Goal: Transaction & Acquisition: Book appointment/travel/reservation

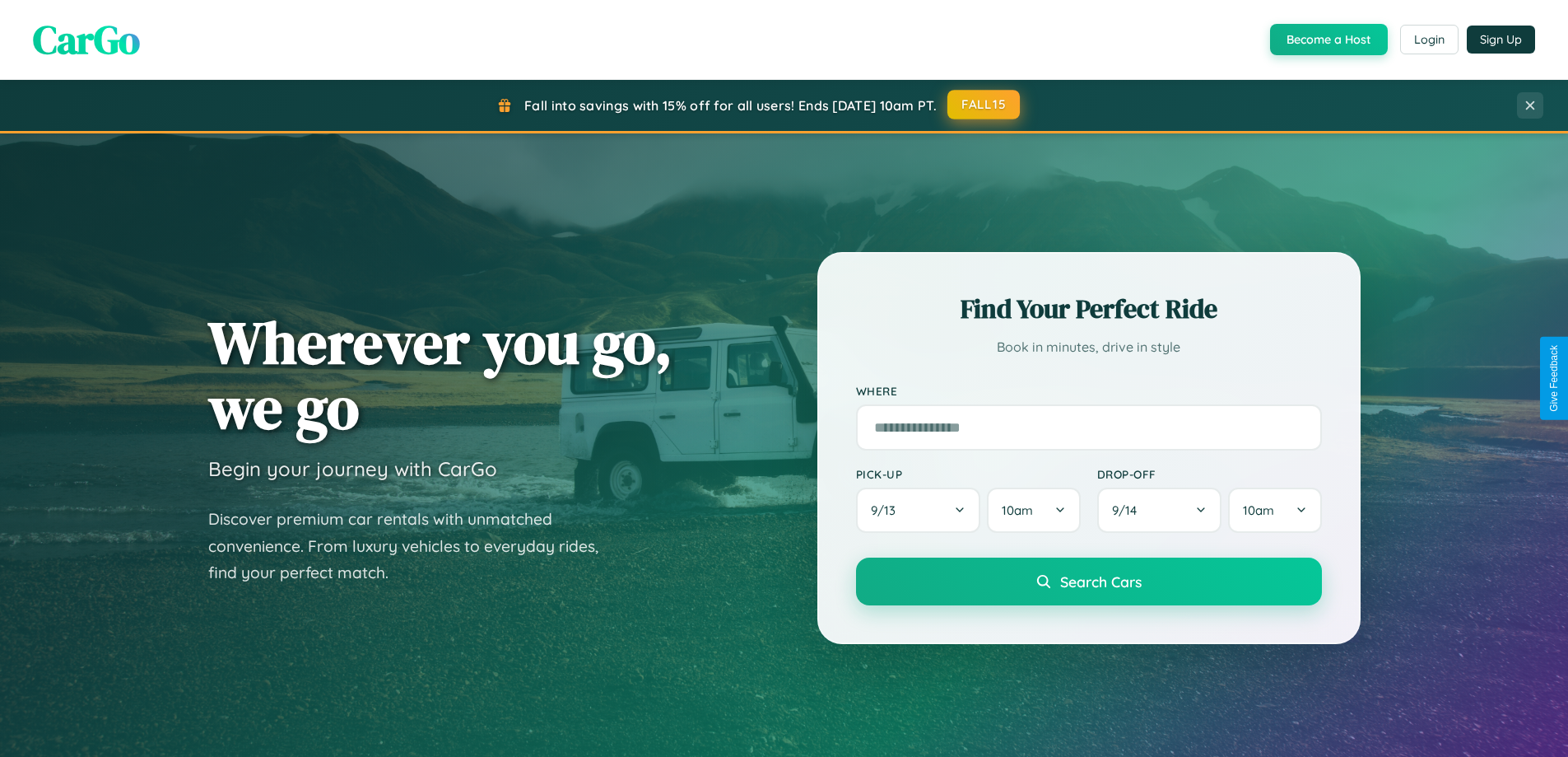
click at [984, 105] on button "FALL15" at bounding box center [983, 105] width 72 height 30
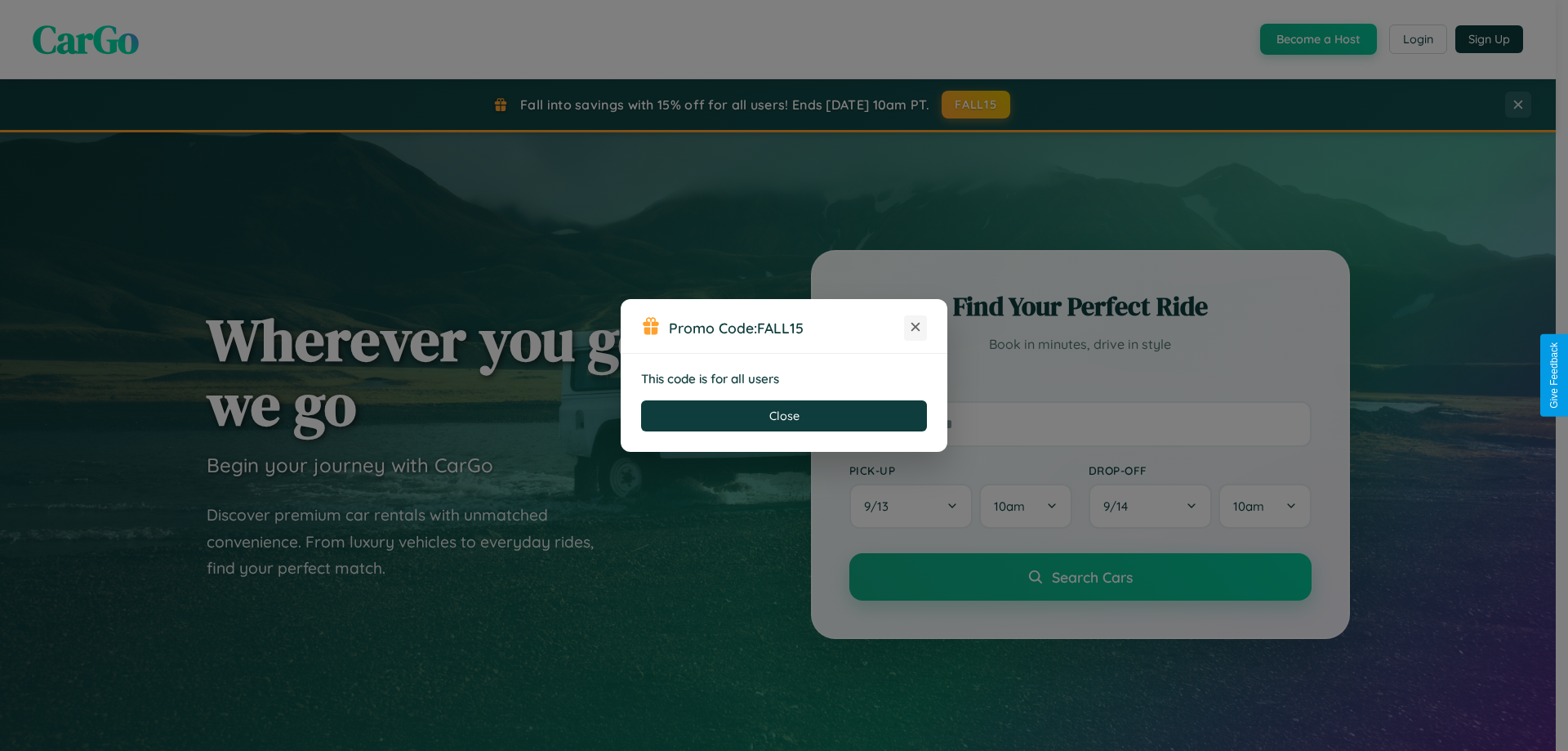
click at [916, 328] on icon at bounding box center [916, 326] width 16 height 16
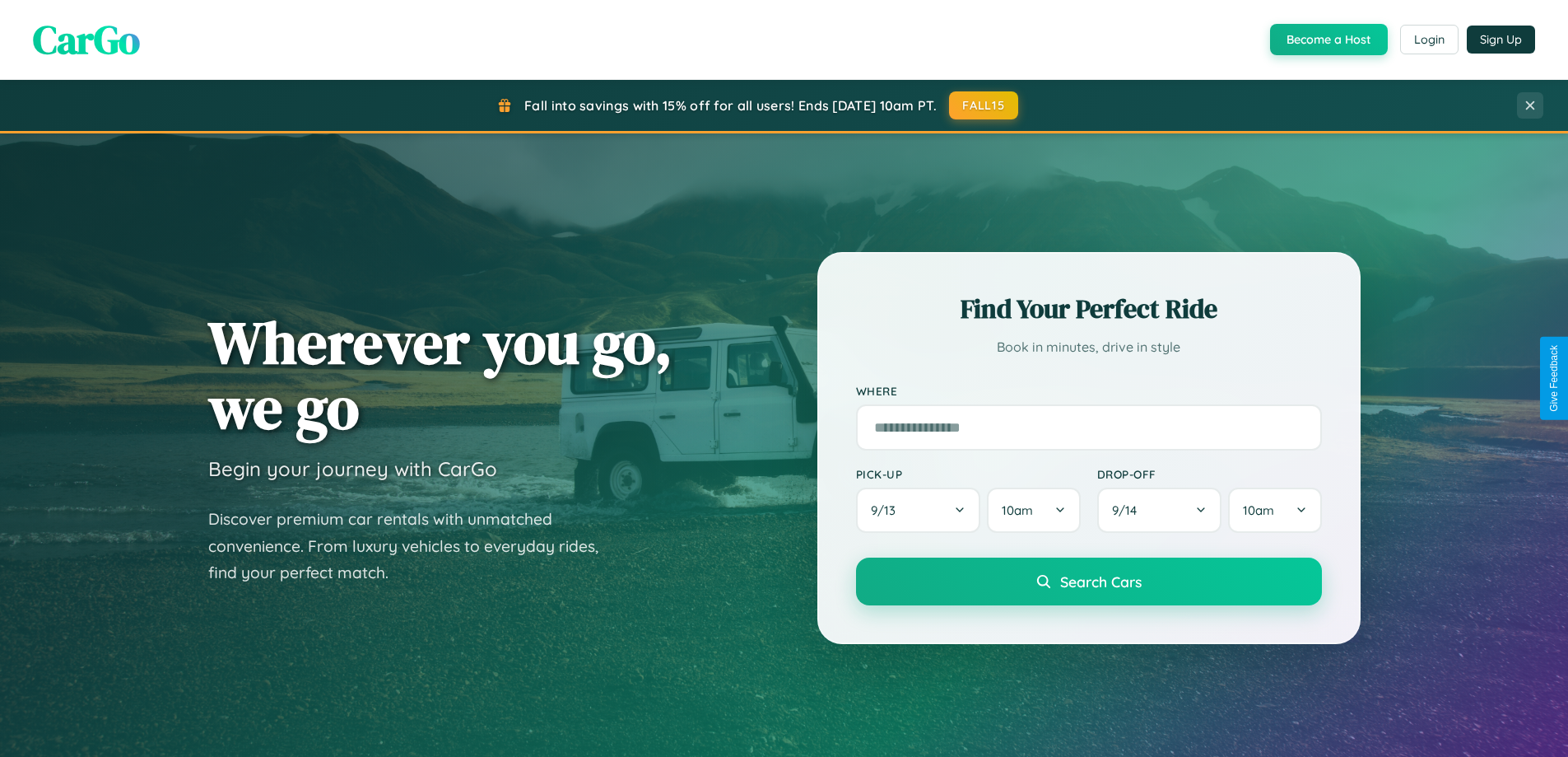
scroll to position [3168, 0]
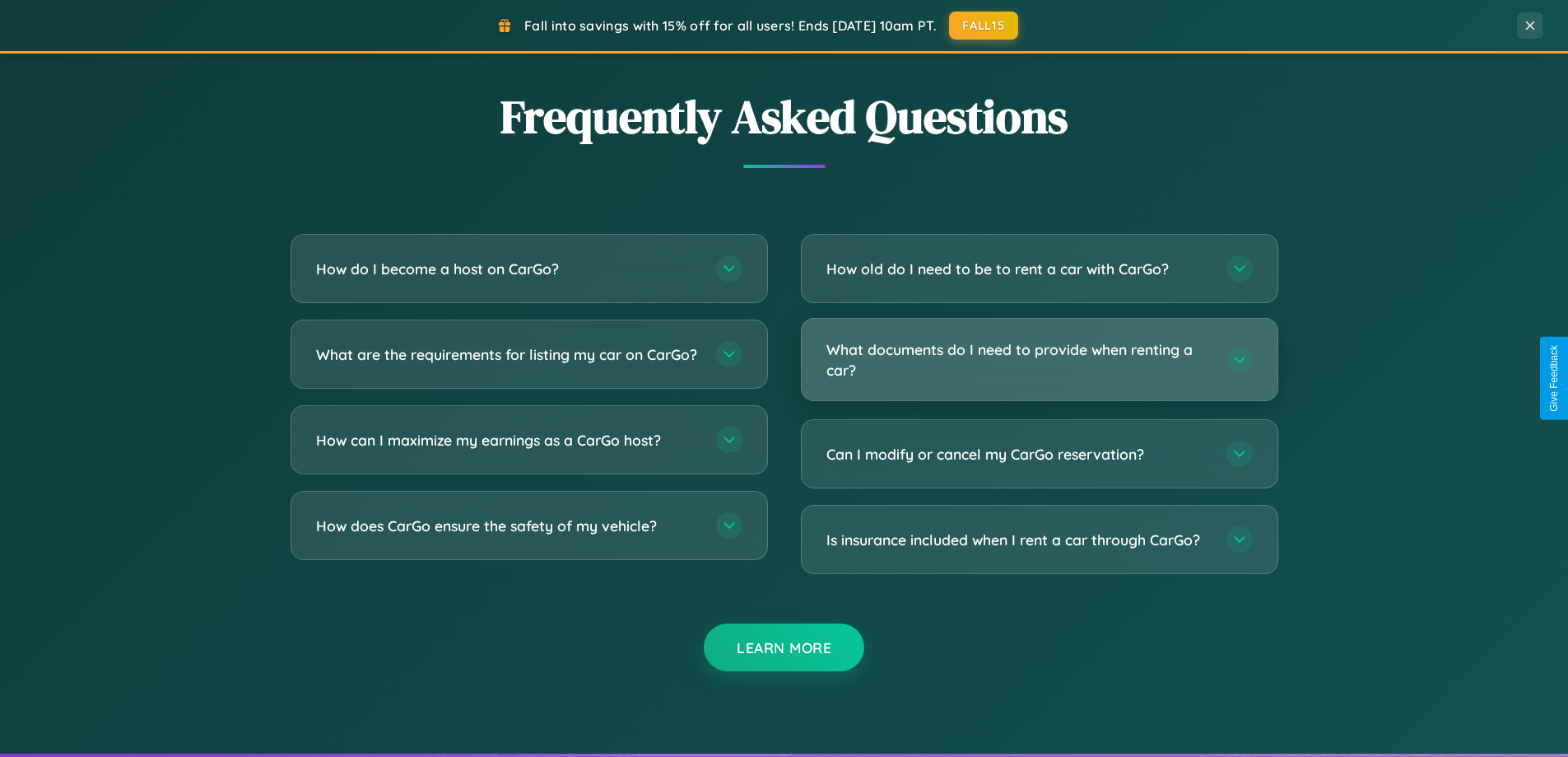
click at [1039, 359] on h3 "What documents do I need to provide when renting a car?" at bounding box center [1018, 359] width 384 height 40
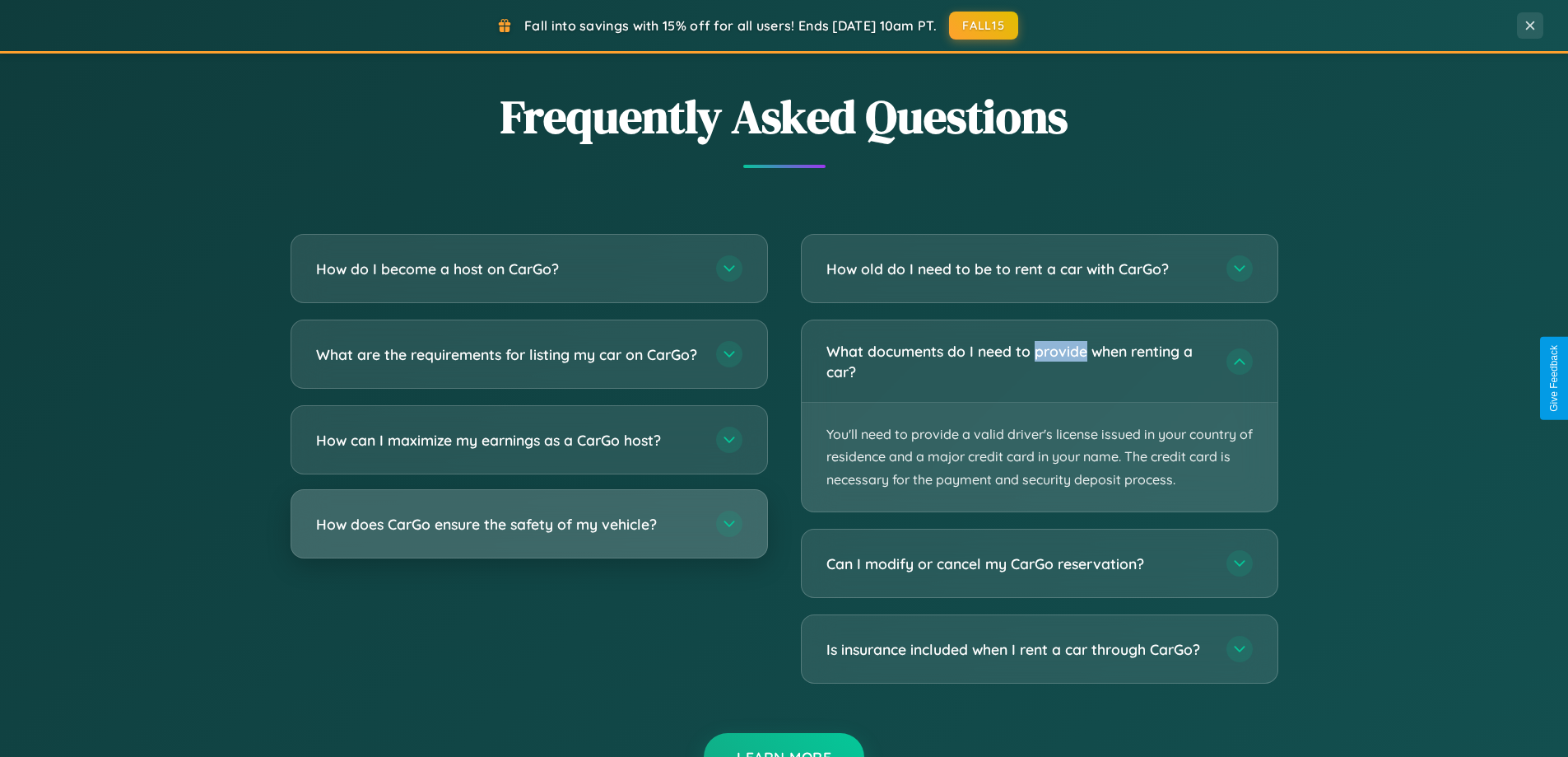
click at [528, 534] on h3 "How does CarGo ensure the safety of my vehicle?" at bounding box center [508, 524] width 384 height 20
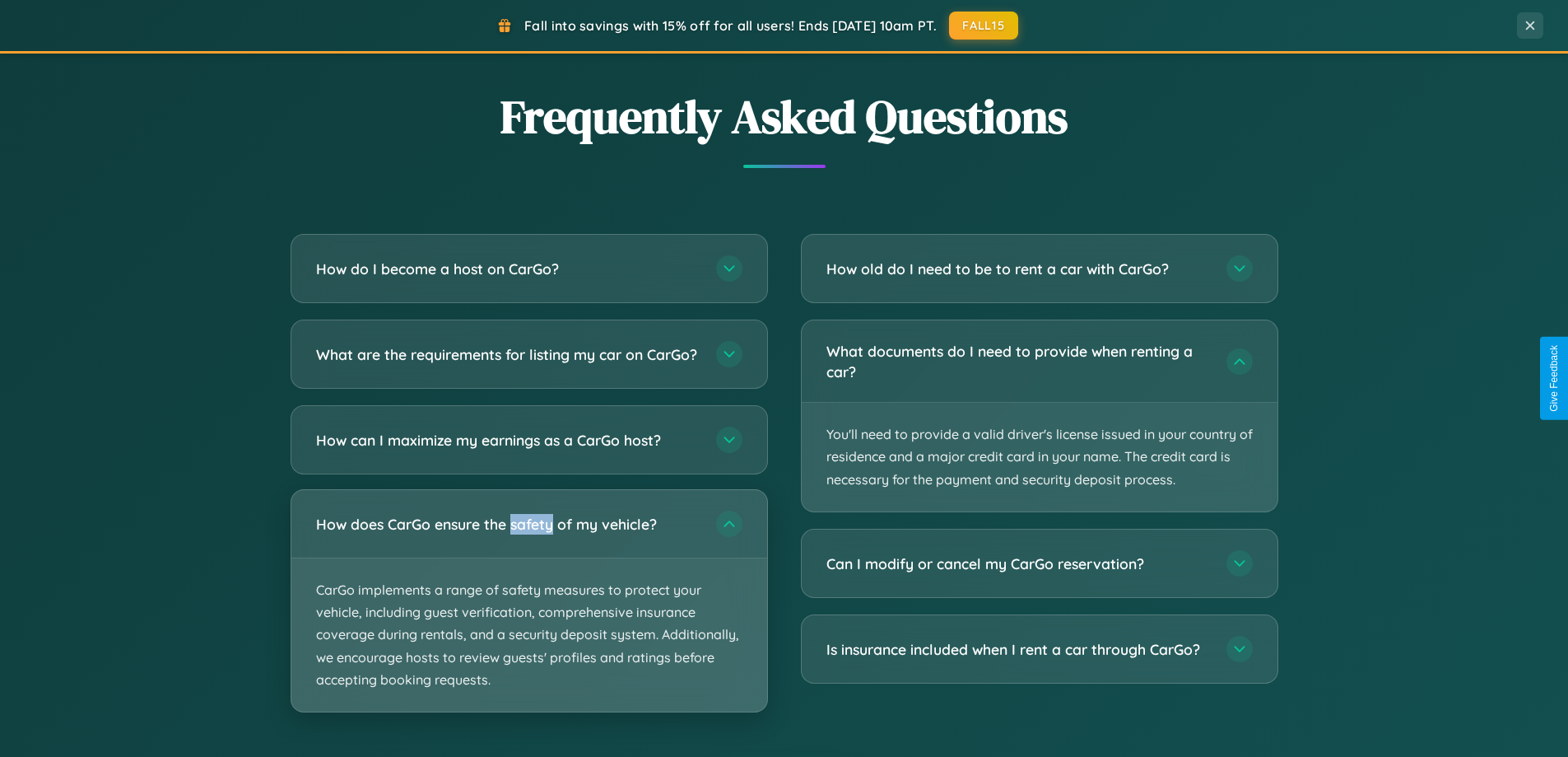
click at [528, 614] on p "CarGo implements a range of safety measures to protect your vehicle, including …" at bounding box center [529, 635] width 476 height 153
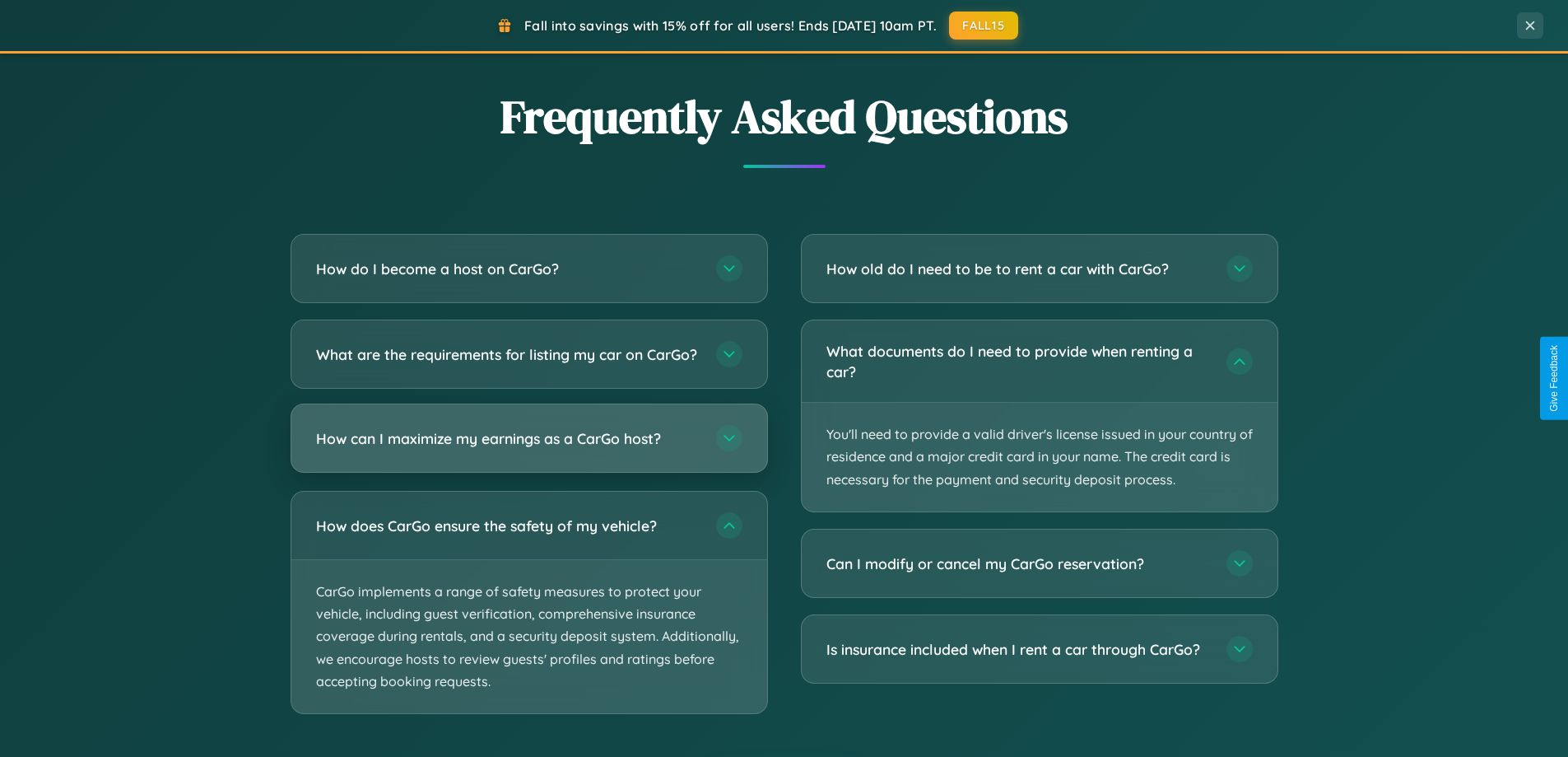
click at [528, 449] on h3 "How can I maximize my earnings as a CarGo host?" at bounding box center [508, 438] width 384 height 20
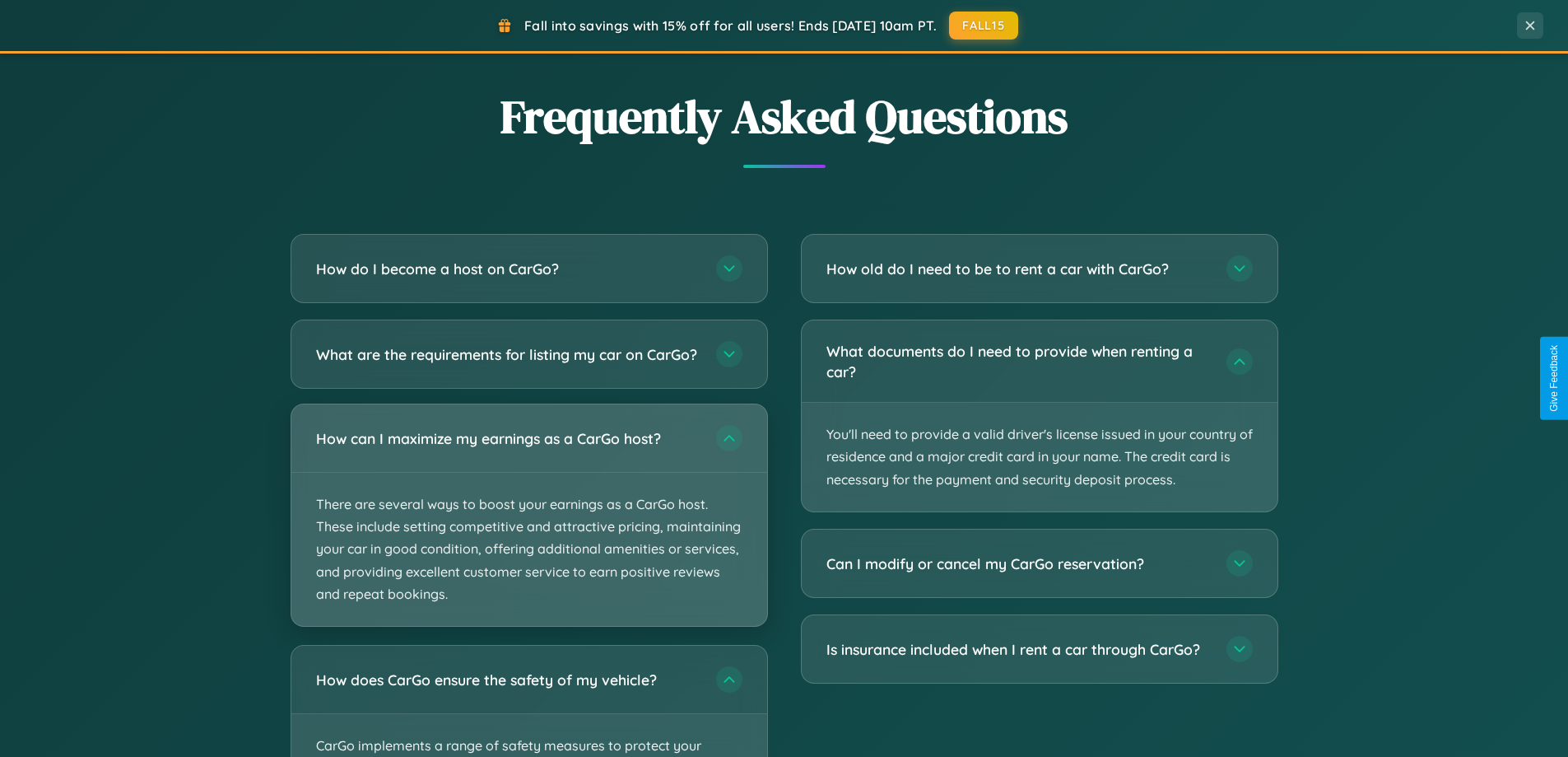
scroll to position [1133, 0]
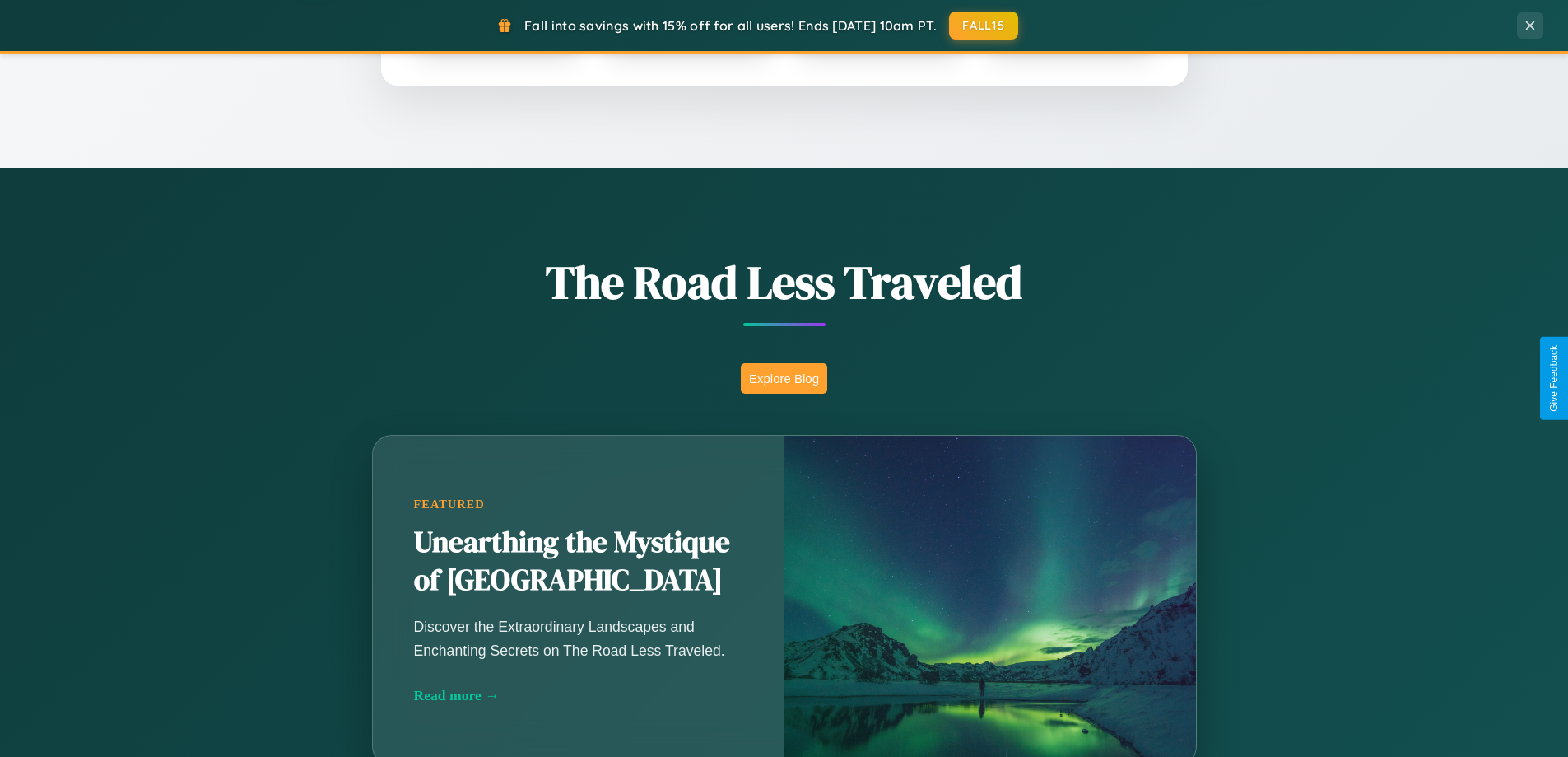
click at [783, 378] on button "Explore Blog" at bounding box center [784, 378] width 87 height 31
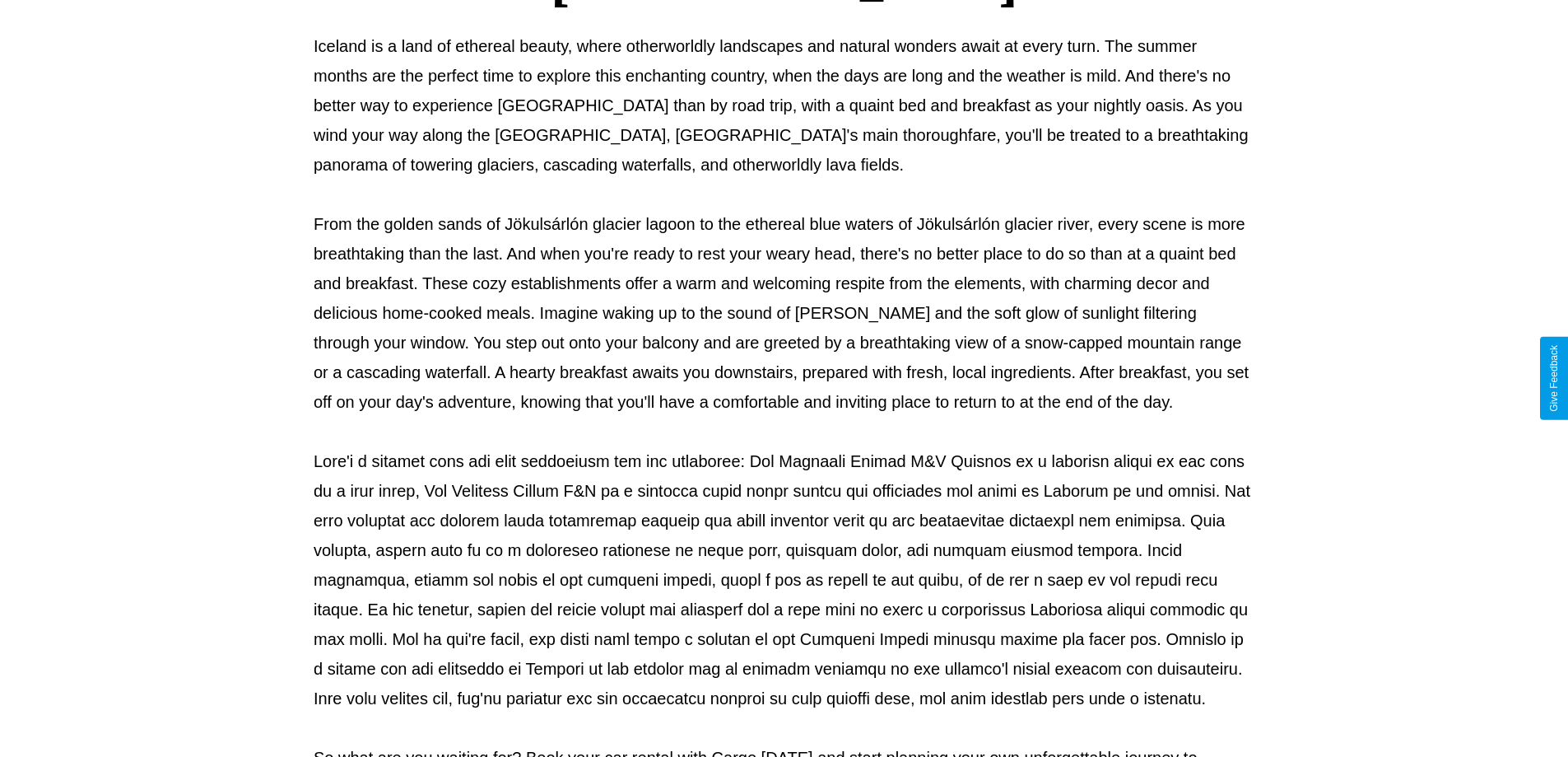
scroll to position [533, 0]
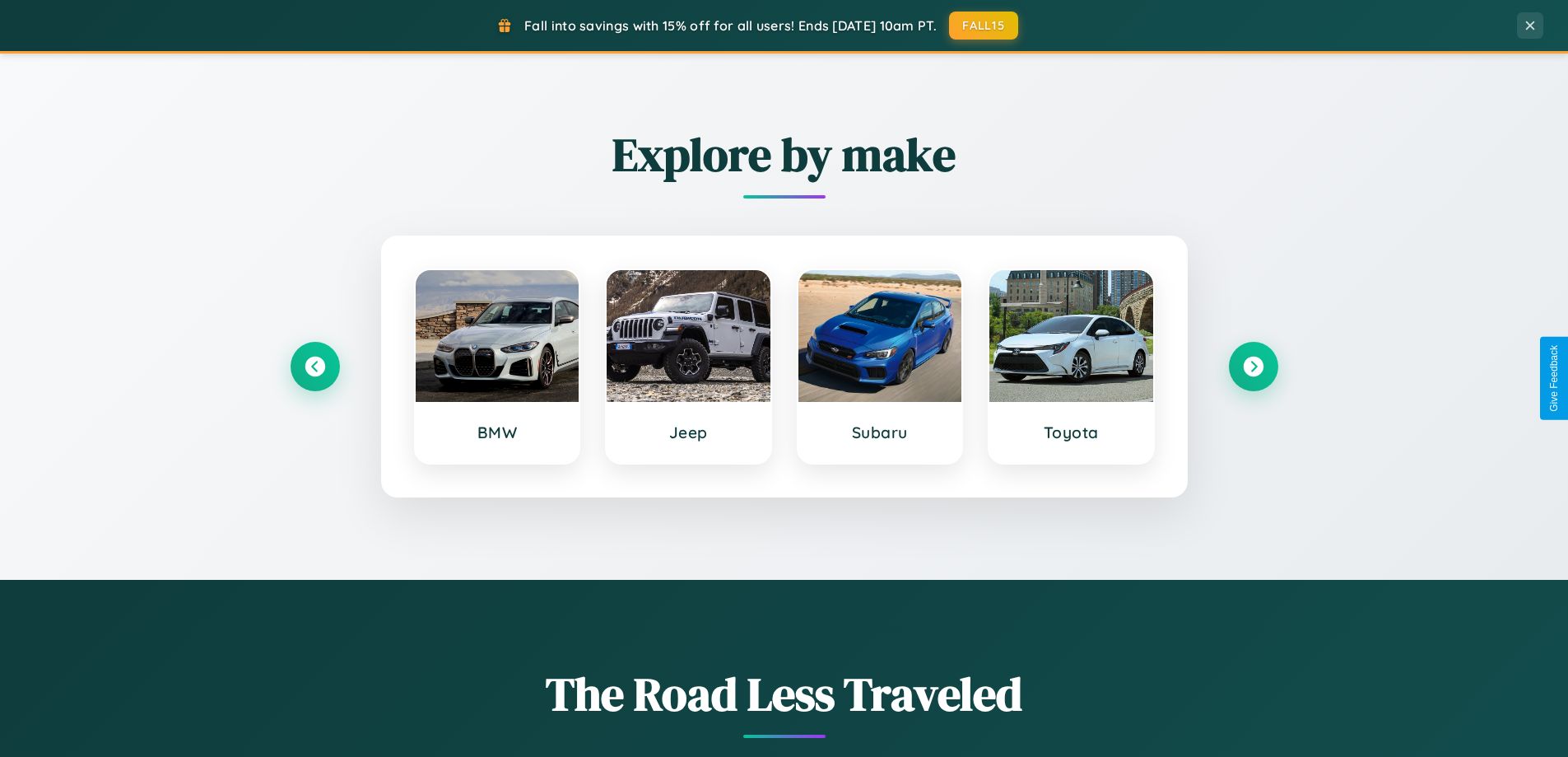
scroll to position [709, 0]
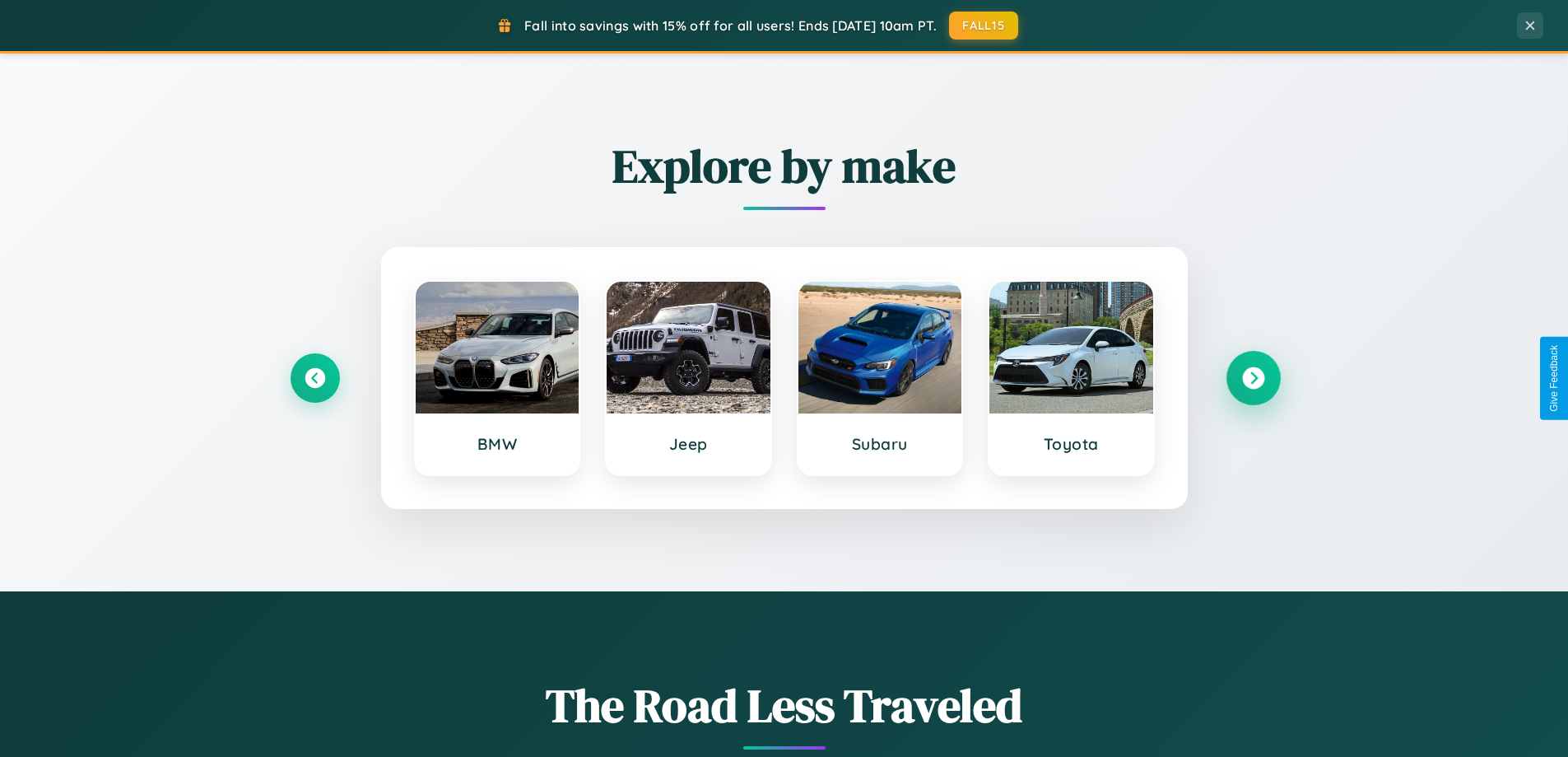
click at [1253, 378] on icon at bounding box center [1253, 378] width 22 height 22
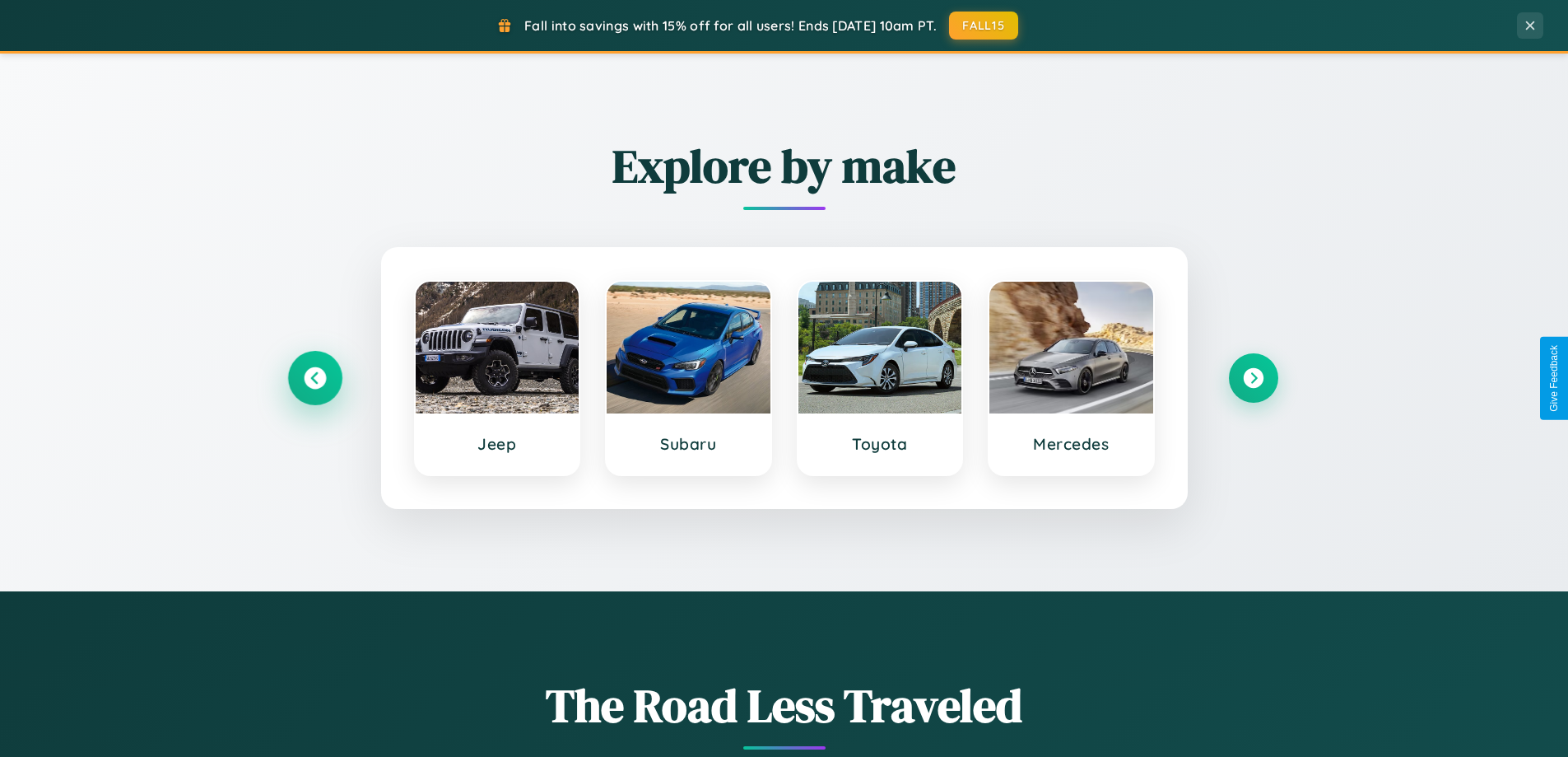
click at [314, 378] on icon at bounding box center [315, 378] width 22 height 22
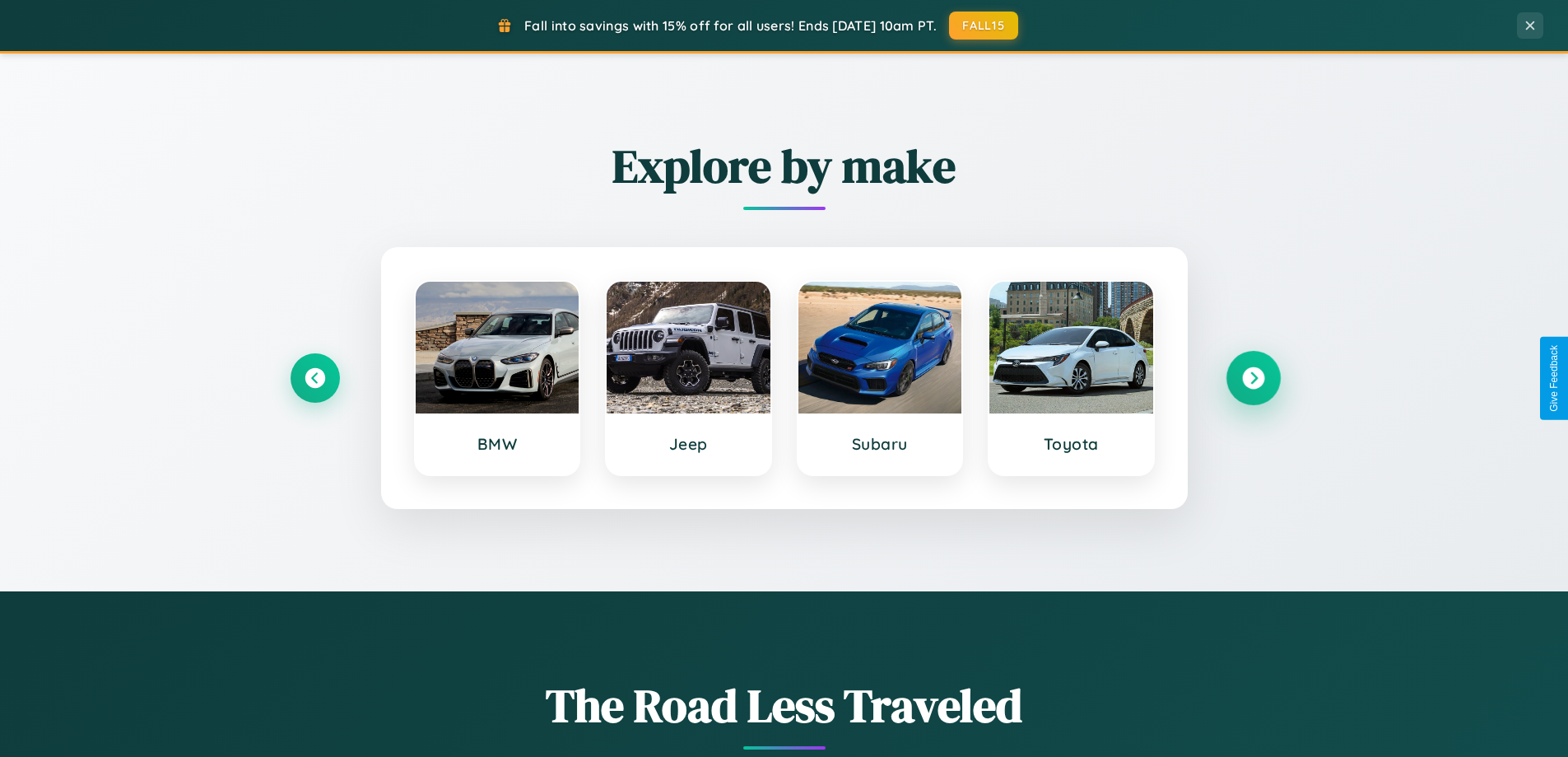
click at [1253, 378] on icon at bounding box center [1253, 378] width 22 height 22
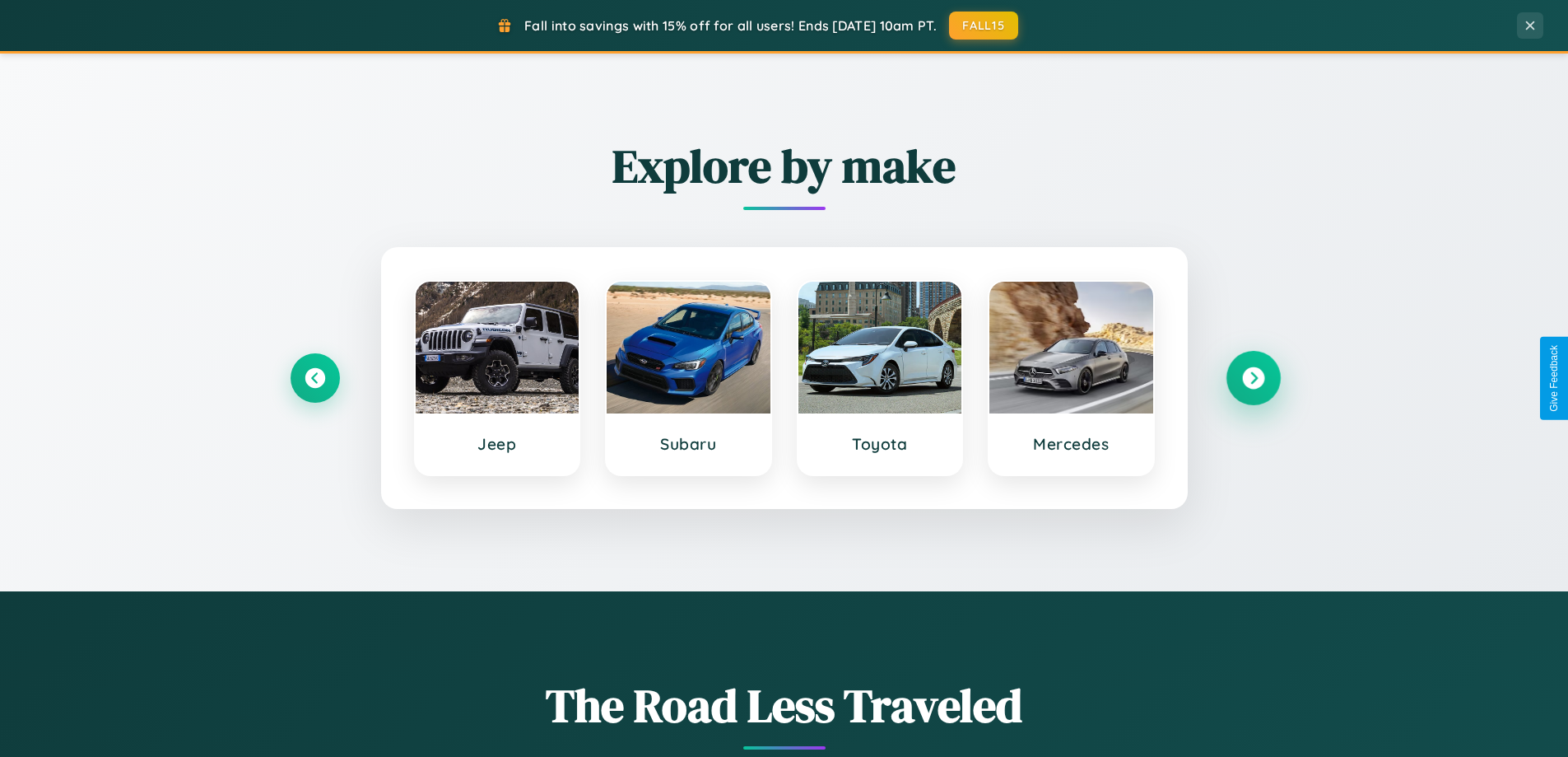
click at [1253, 378] on icon at bounding box center [1253, 378] width 22 height 22
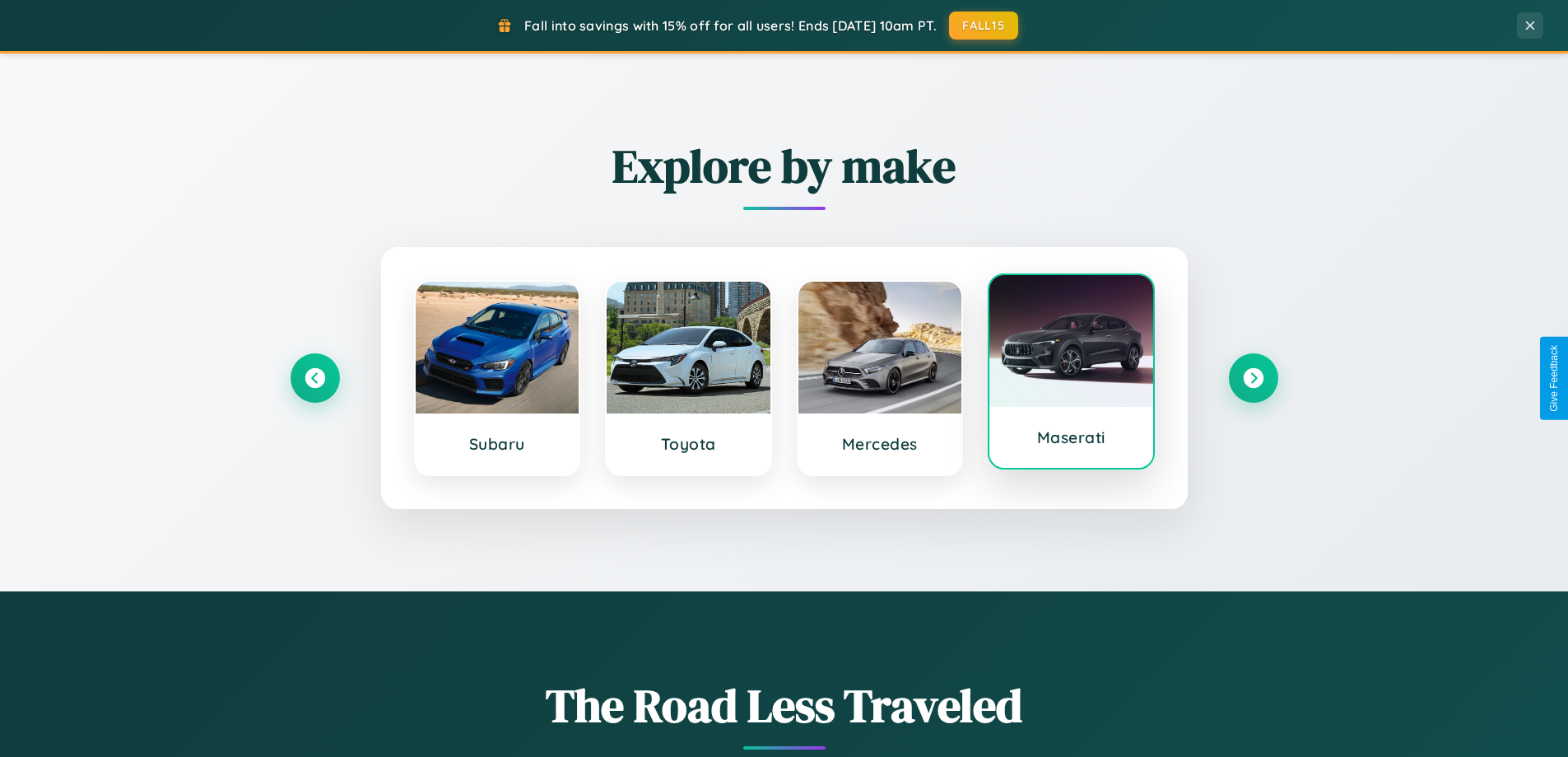
click at [1071, 374] on div at bounding box center [1071, 341] width 164 height 132
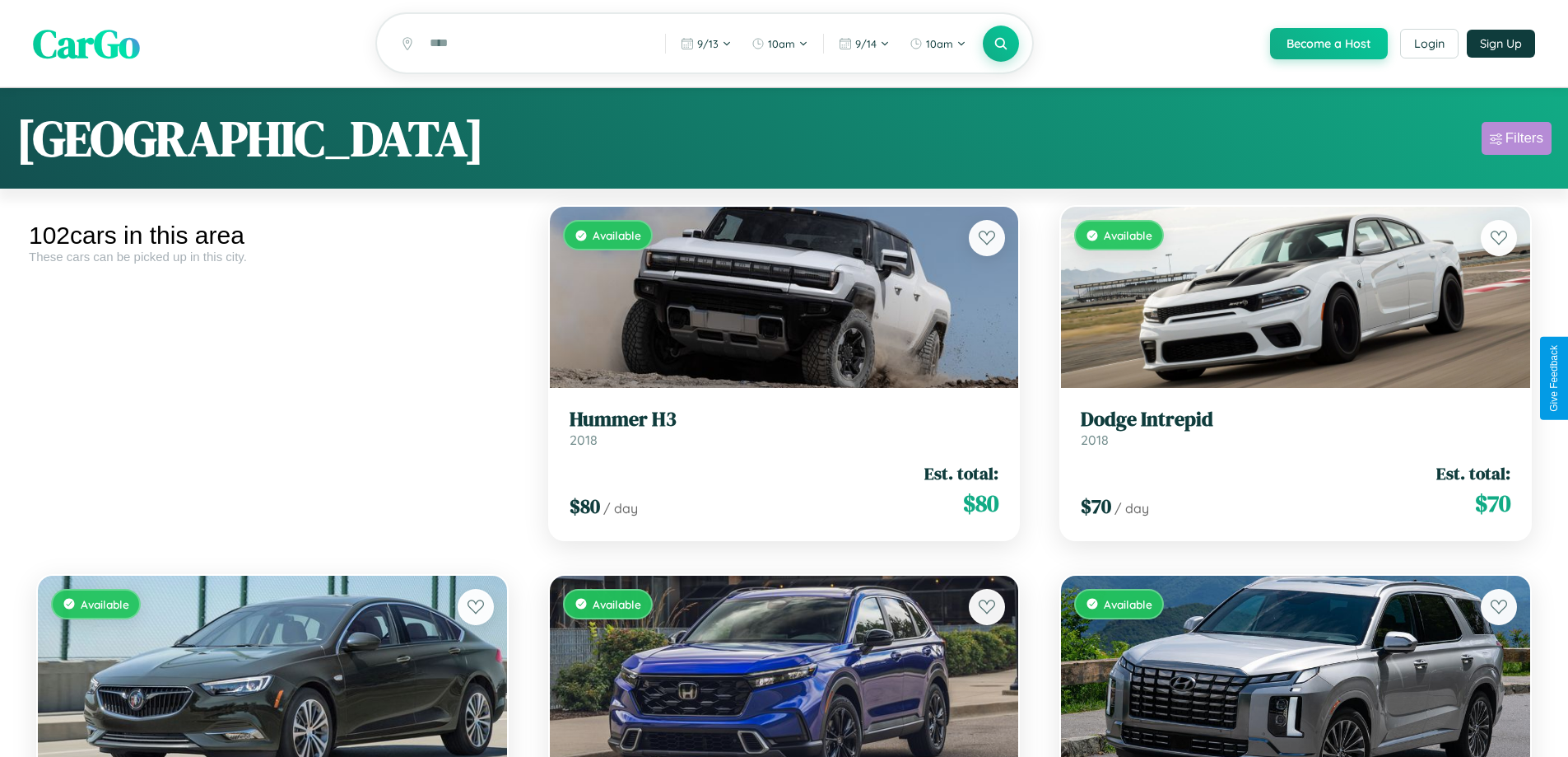
click at [1516, 141] on div "Filters" at bounding box center [1524, 138] width 38 height 16
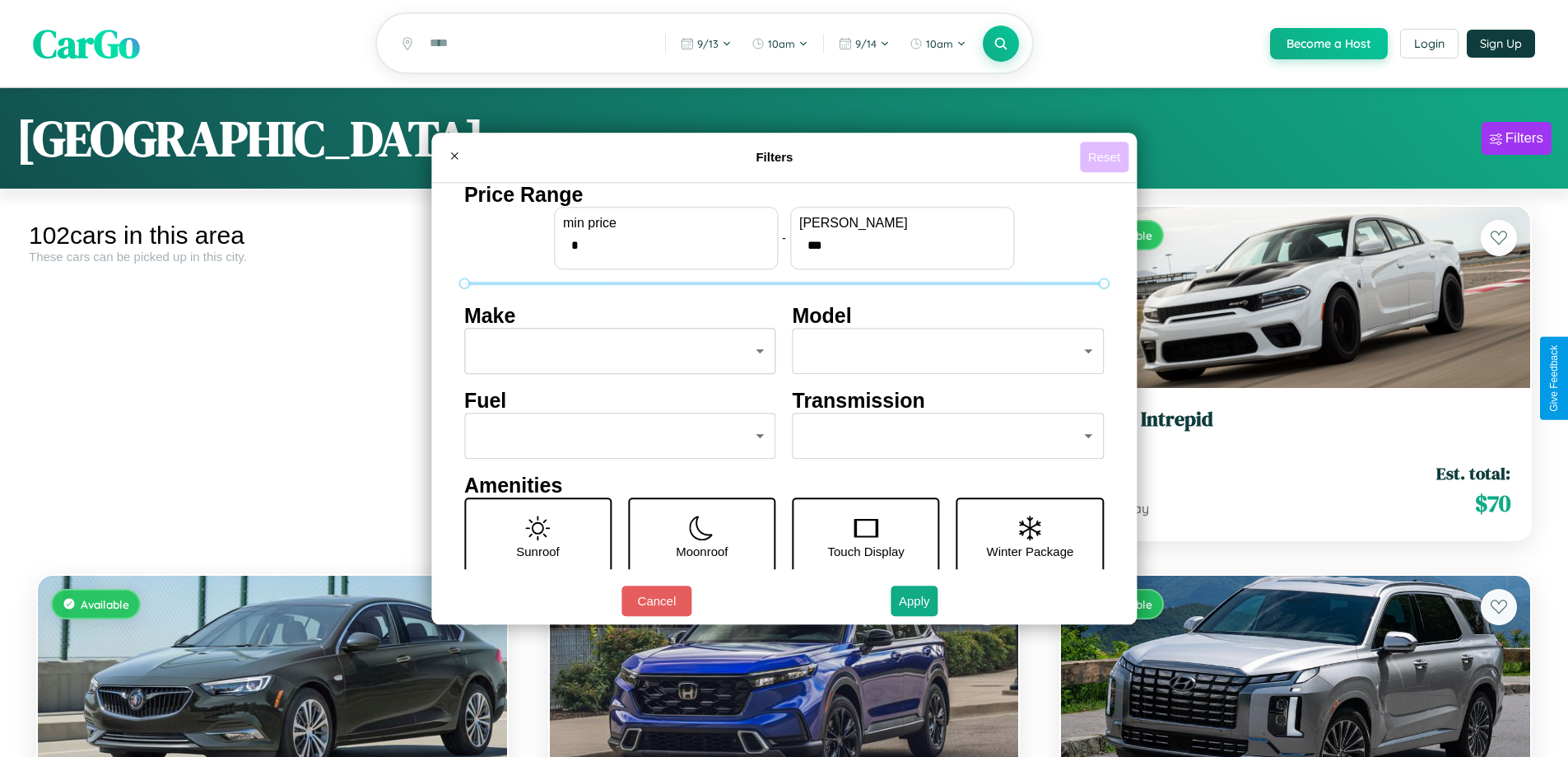
click at [1106, 156] on button "Reset" at bounding box center [1103, 157] width 48 height 31
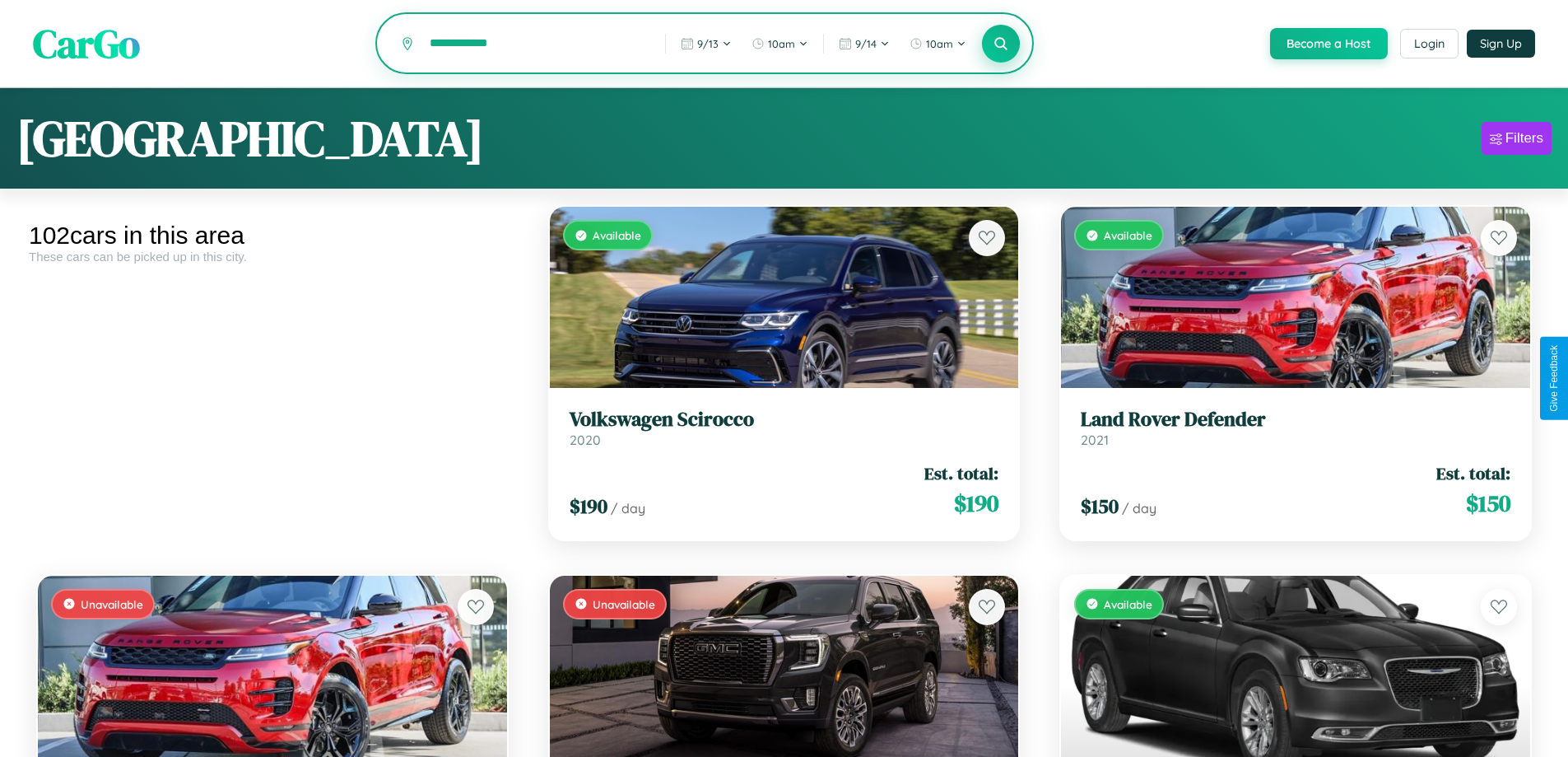
type input "**********"
click at [1000, 44] on icon at bounding box center [1001, 43] width 15 height 15
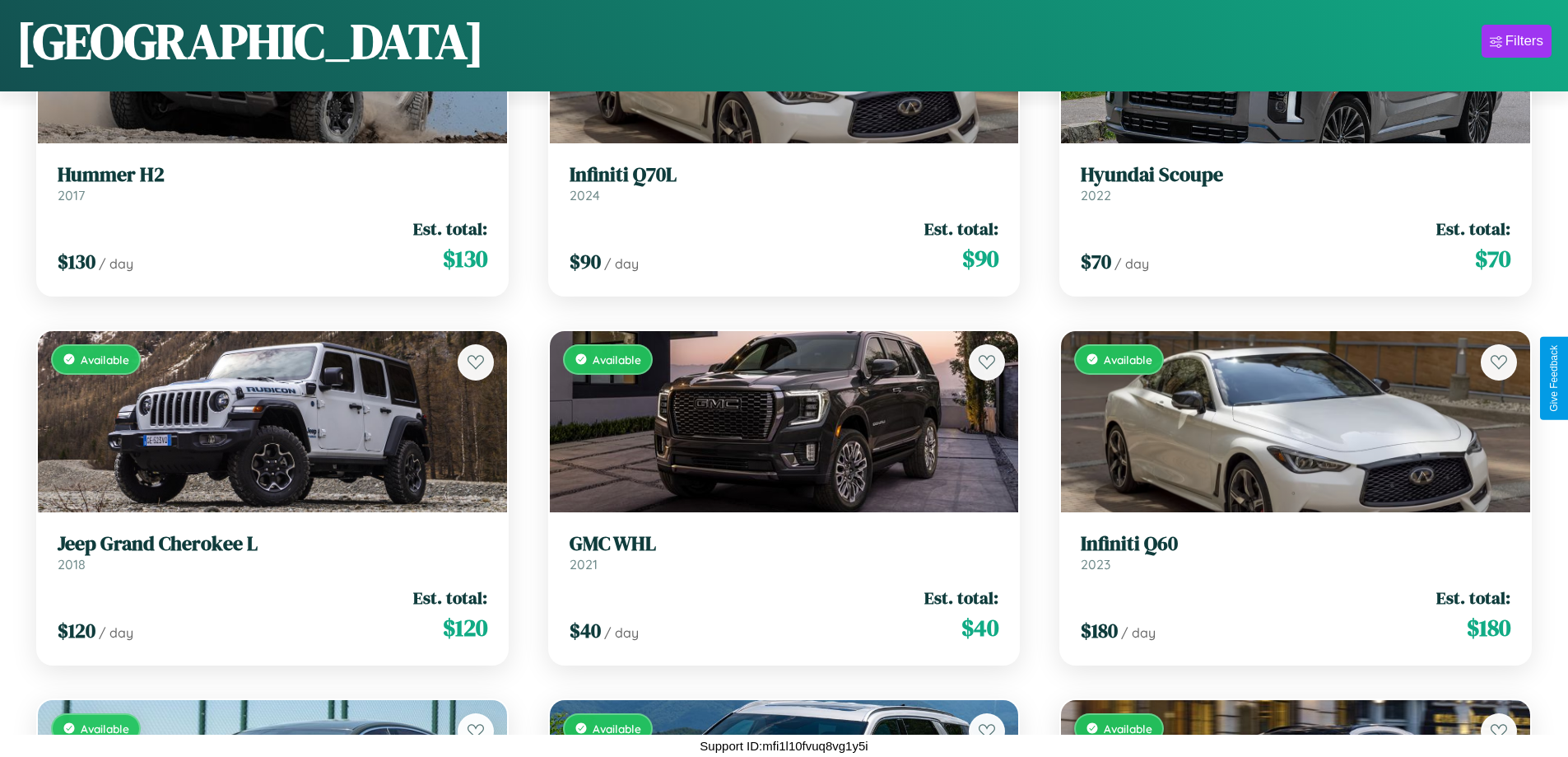
scroll to position [7605, 0]
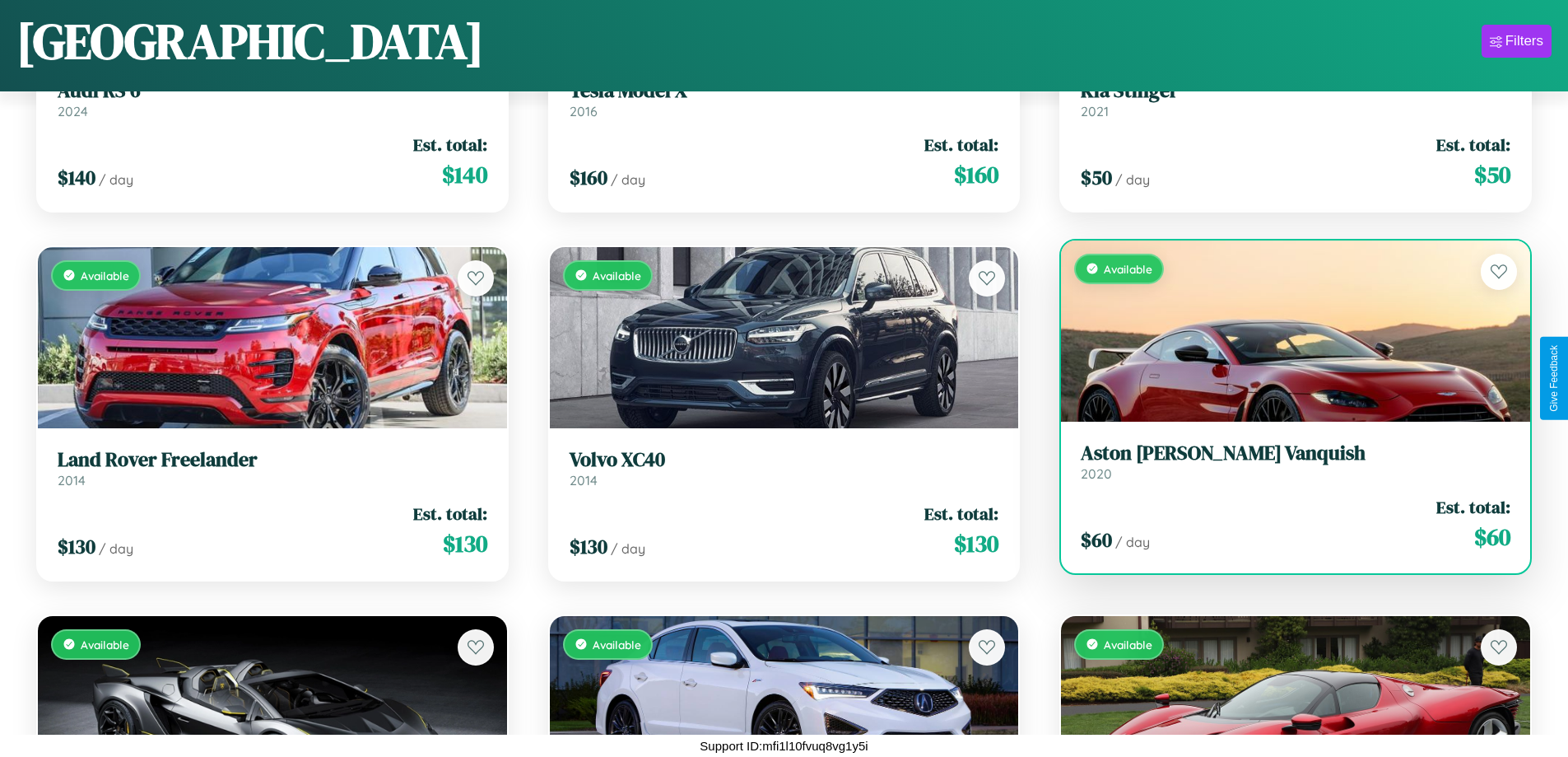
click at [1285, 461] on h3 "Aston Martin Vanquish" at bounding box center [1295, 453] width 430 height 24
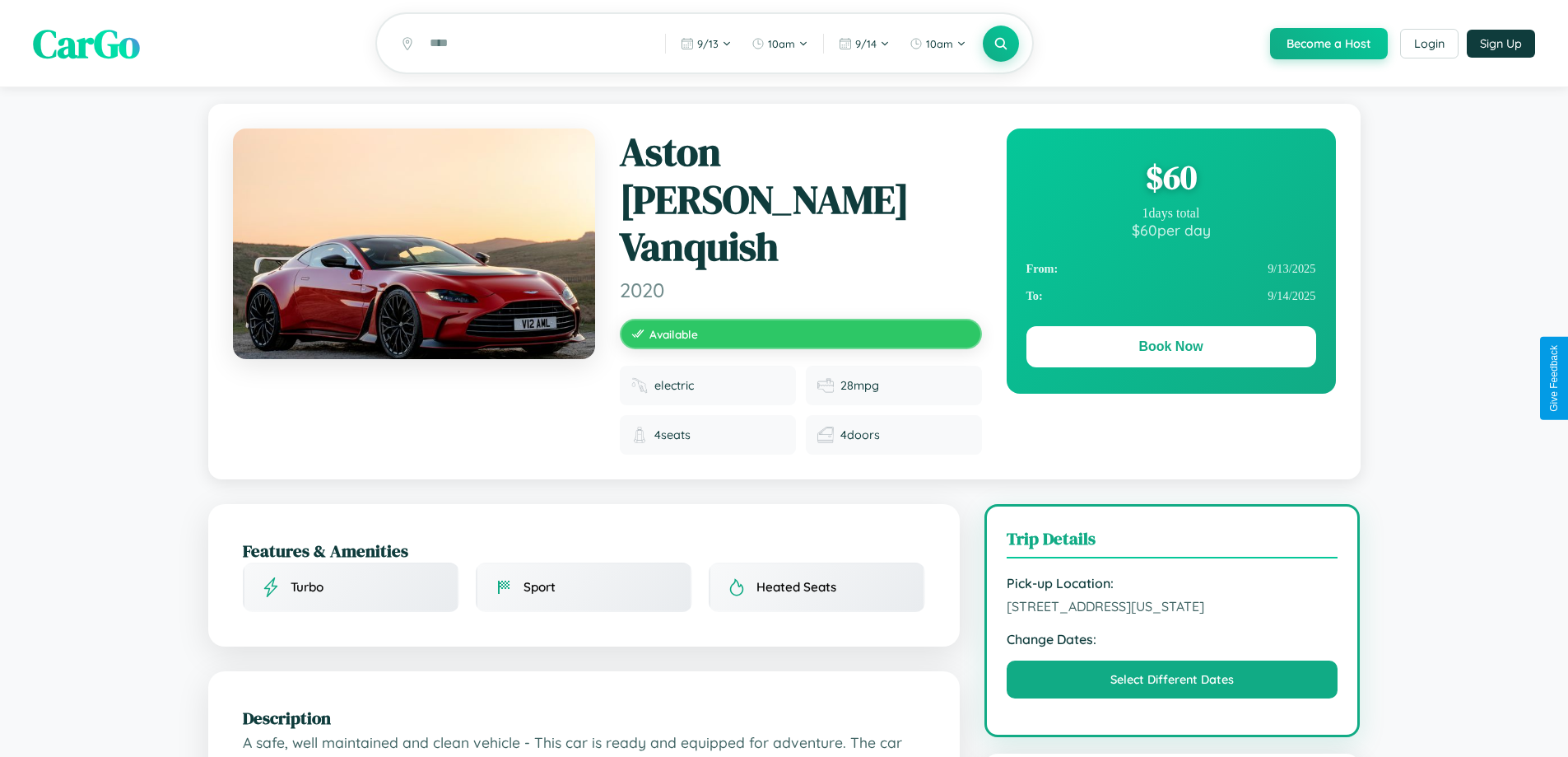
click at [1170, 179] on div "$ 60" at bounding box center [1170, 177] width 290 height 44
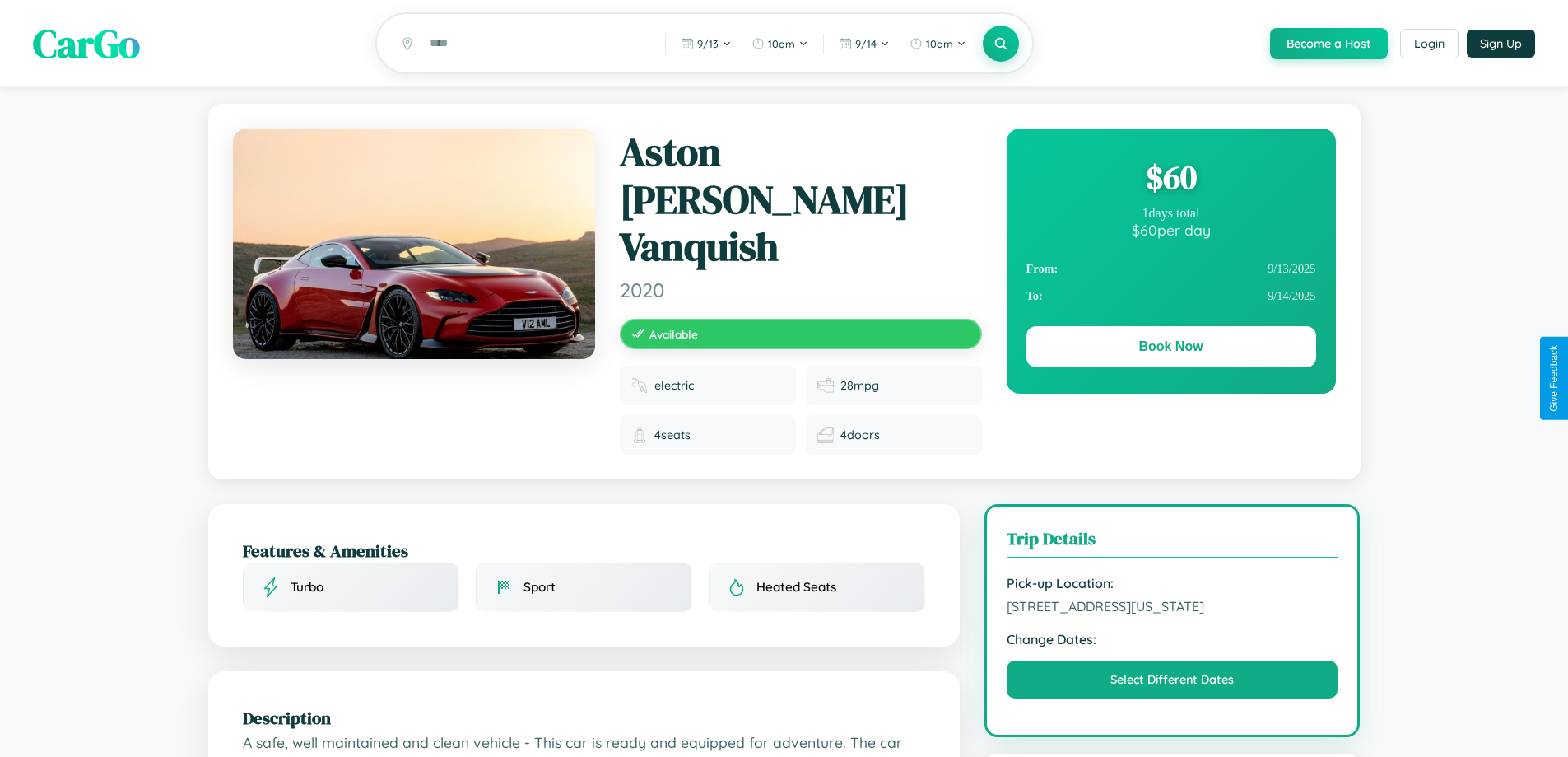
click at [1170, 179] on div "$ 60" at bounding box center [1170, 177] width 290 height 44
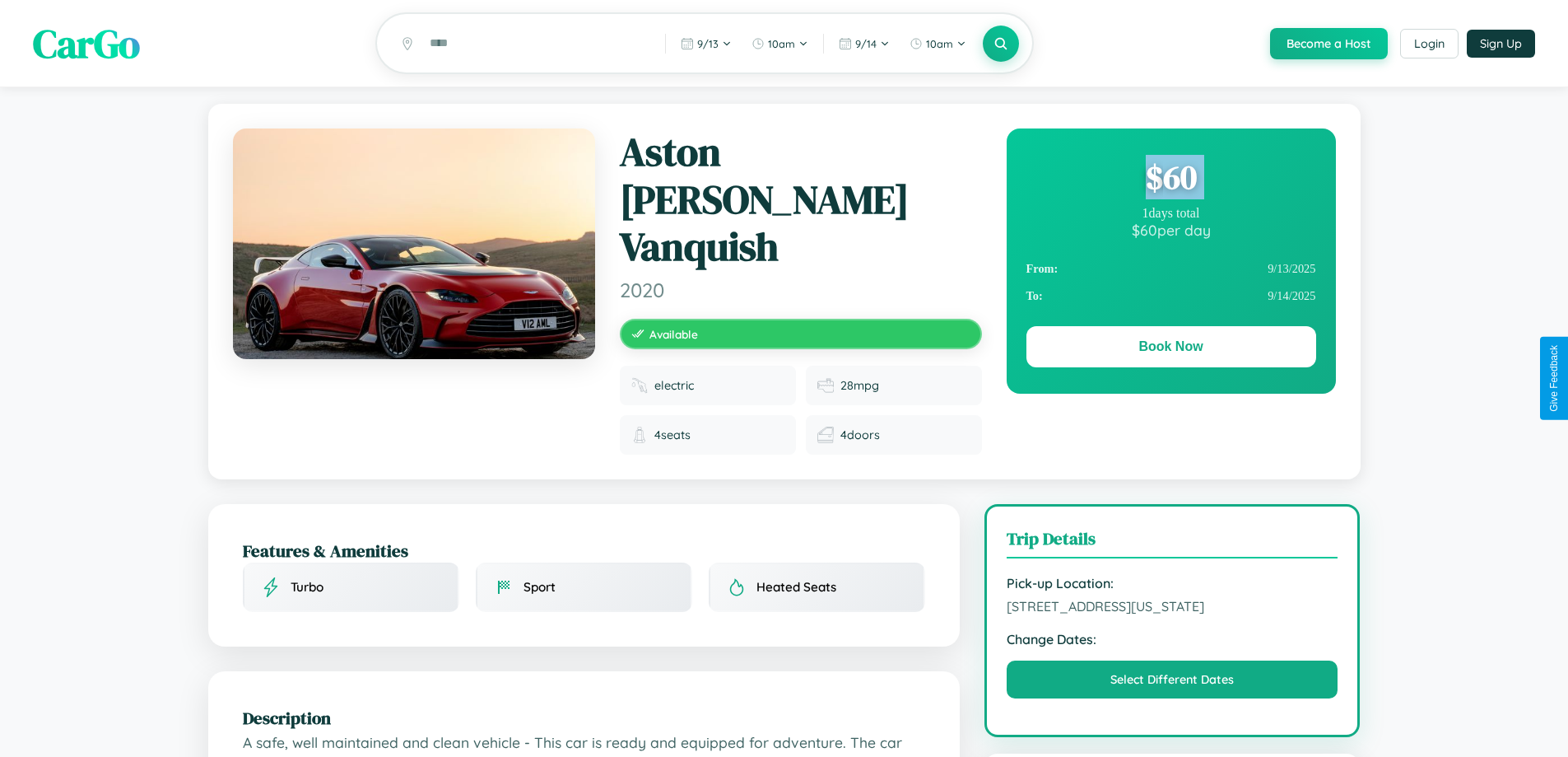
click at [1170, 179] on div "$ 60" at bounding box center [1170, 177] width 290 height 44
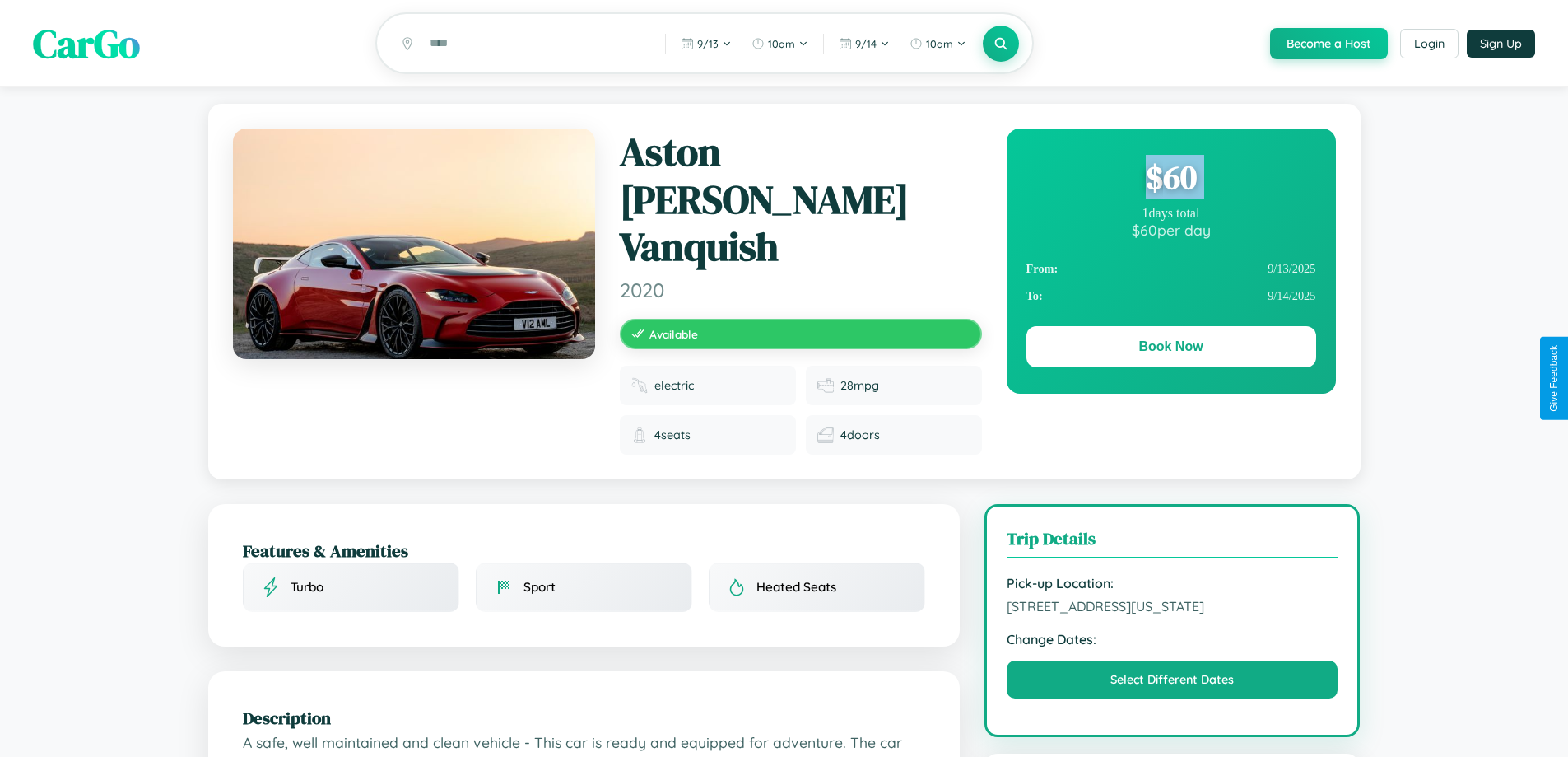
click at [1170, 179] on div "$ 60" at bounding box center [1170, 177] width 290 height 44
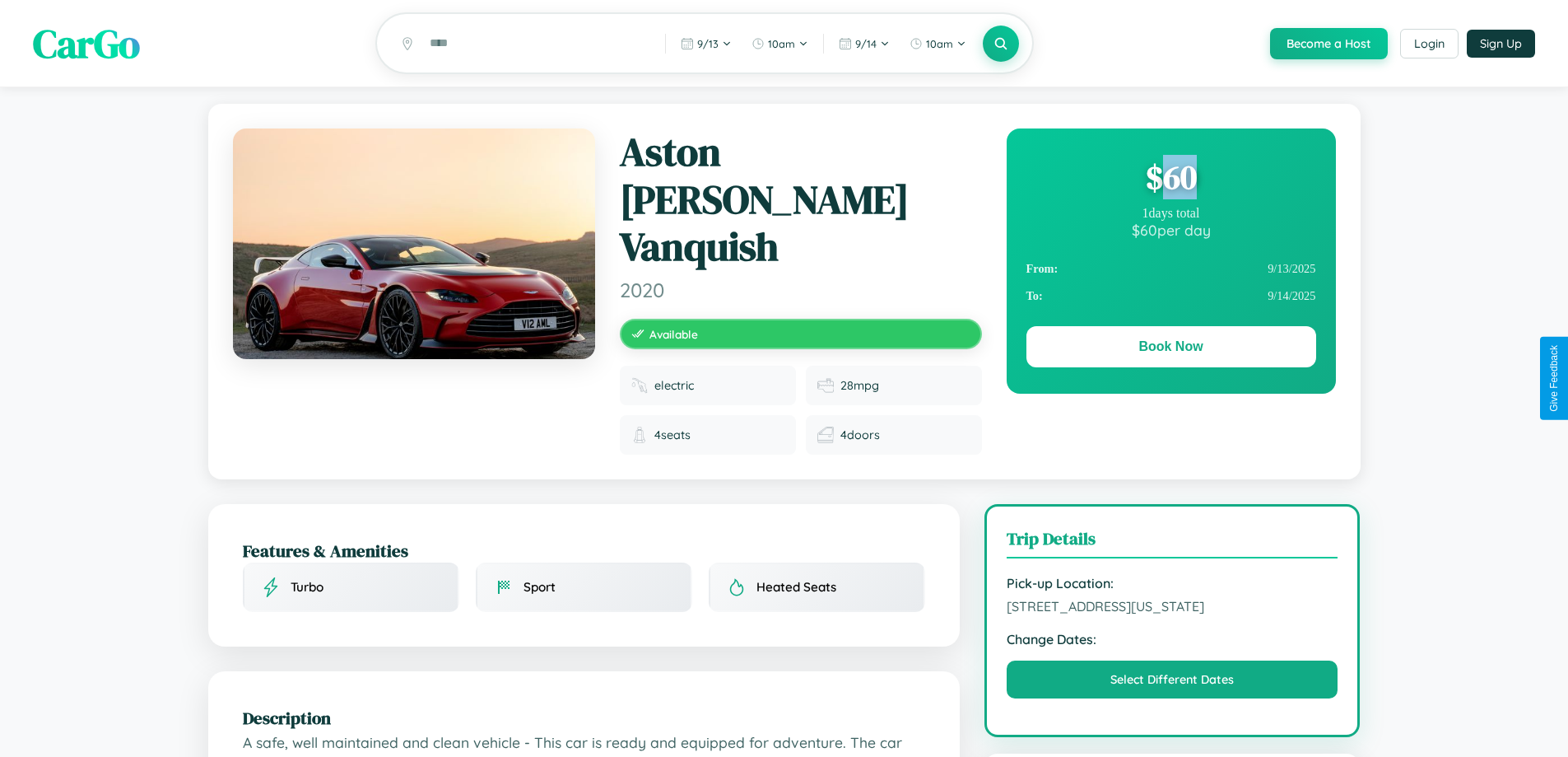
click at [1170, 179] on div "$ 60" at bounding box center [1170, 177] width 290 height 44
